Goal: Complete application form

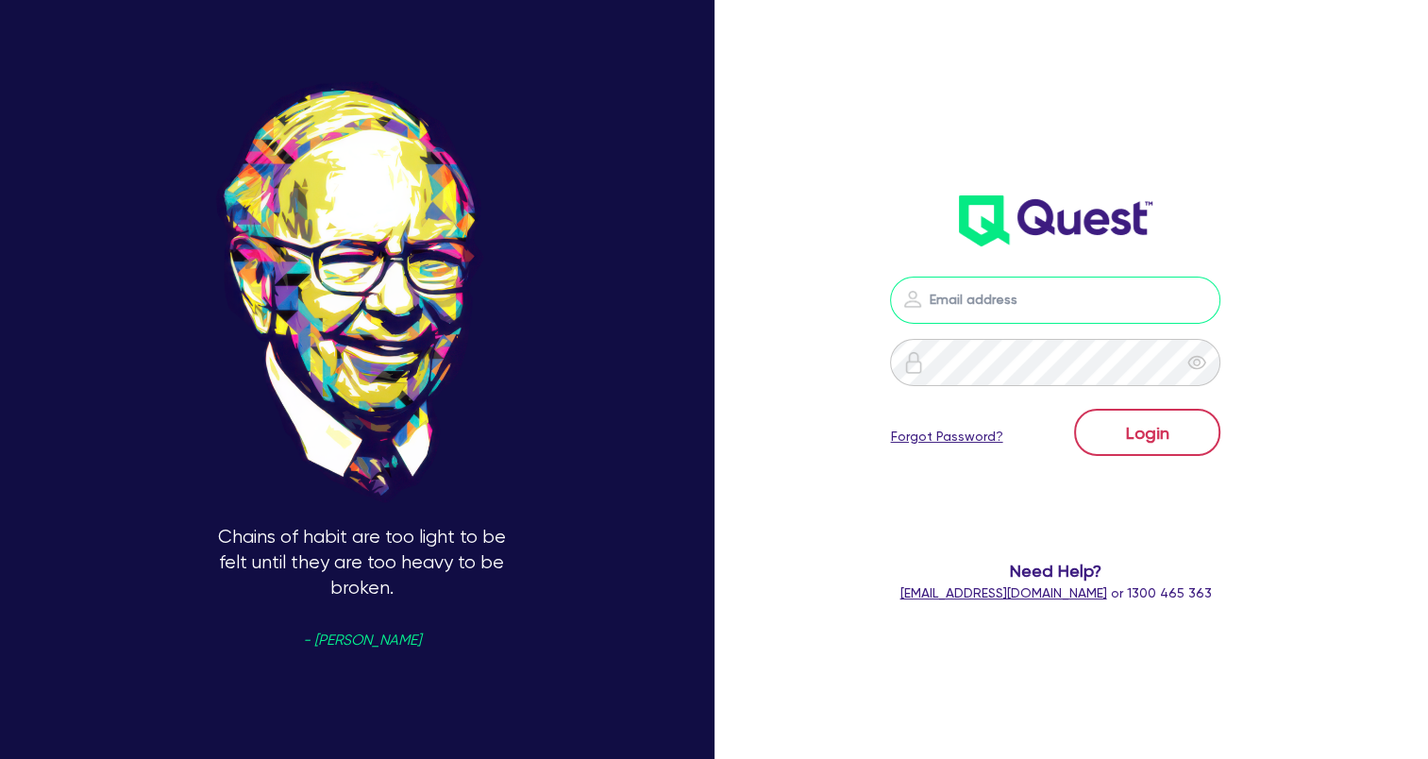
type input "[EMAIL_ADDRESS][DOMAIN_NAME]"
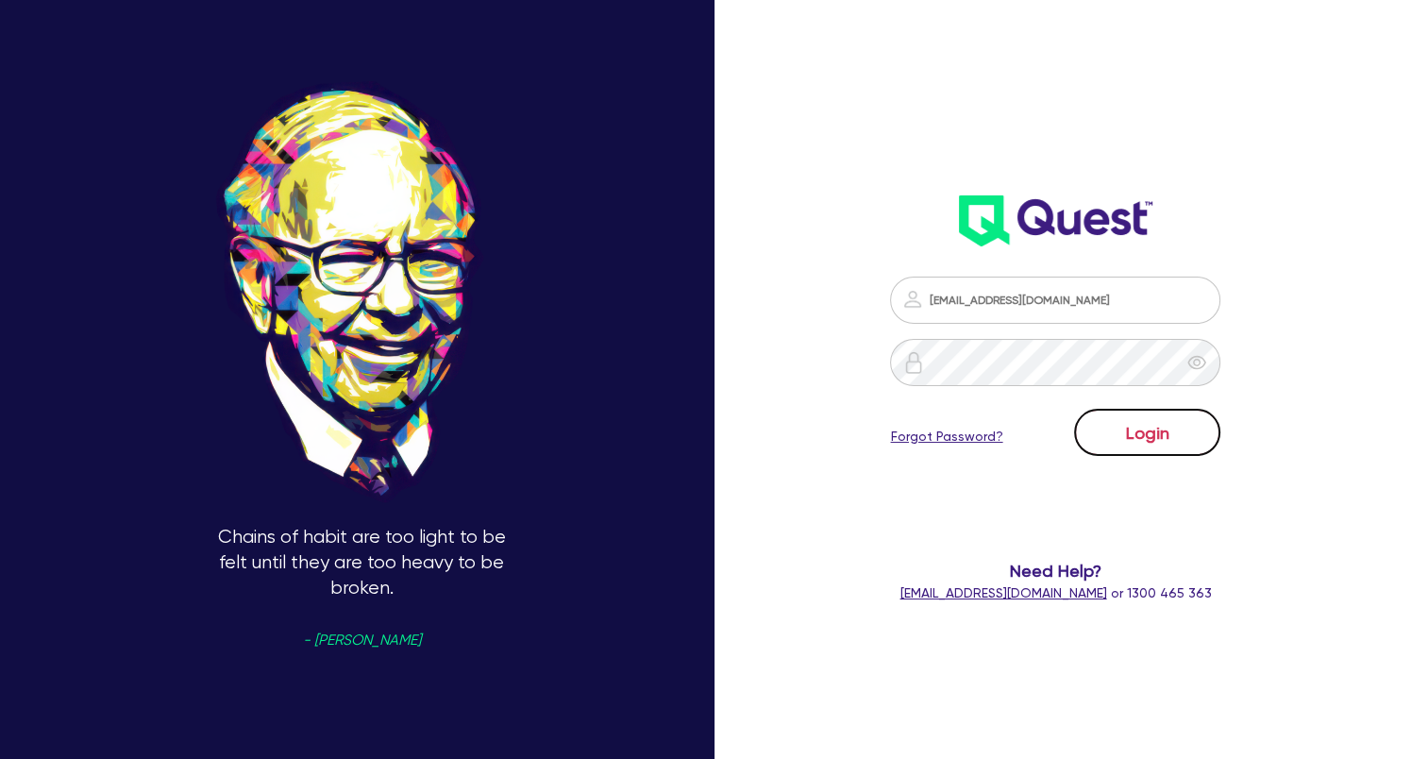
click at [1220, 448] on button "Login" at bounding box center [1147, 432] width 146 height 47
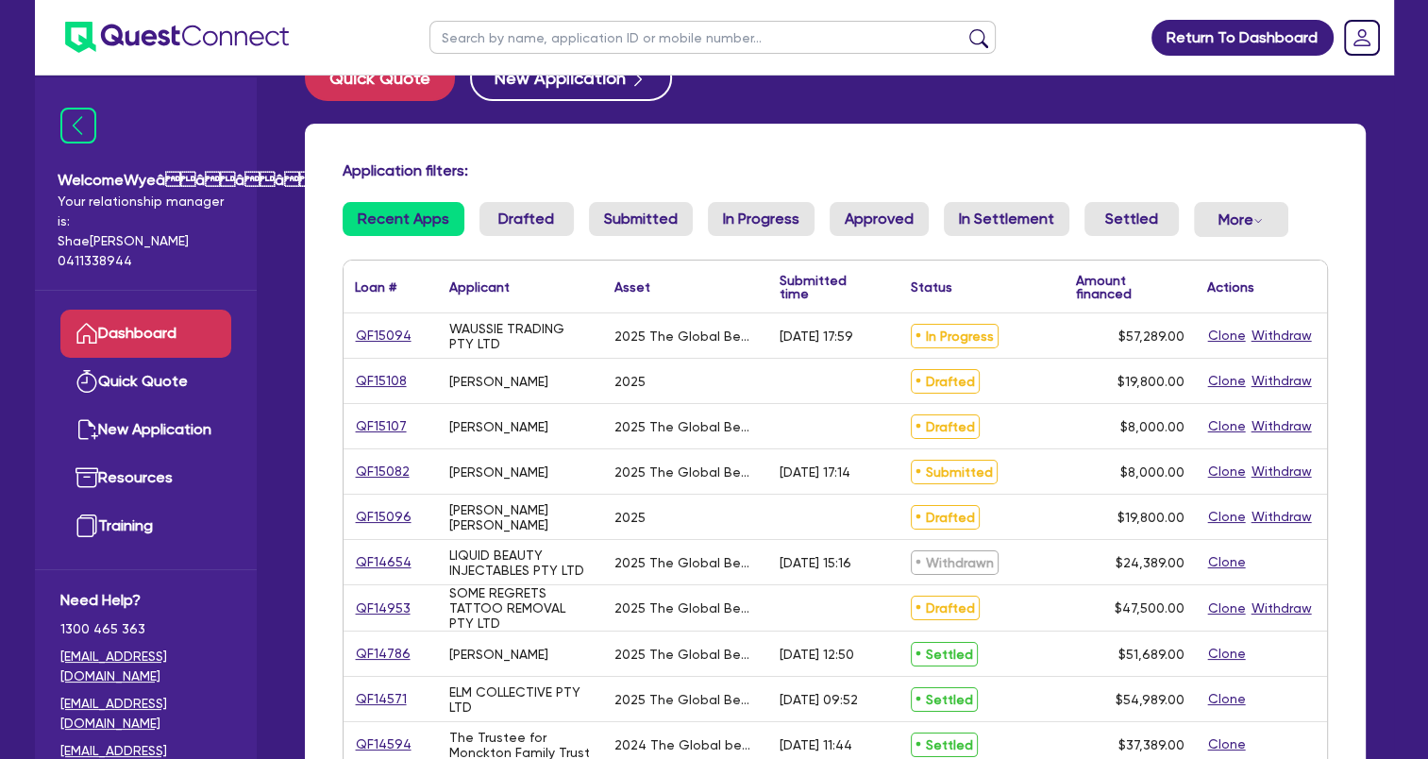
scroll to position [94, 0]
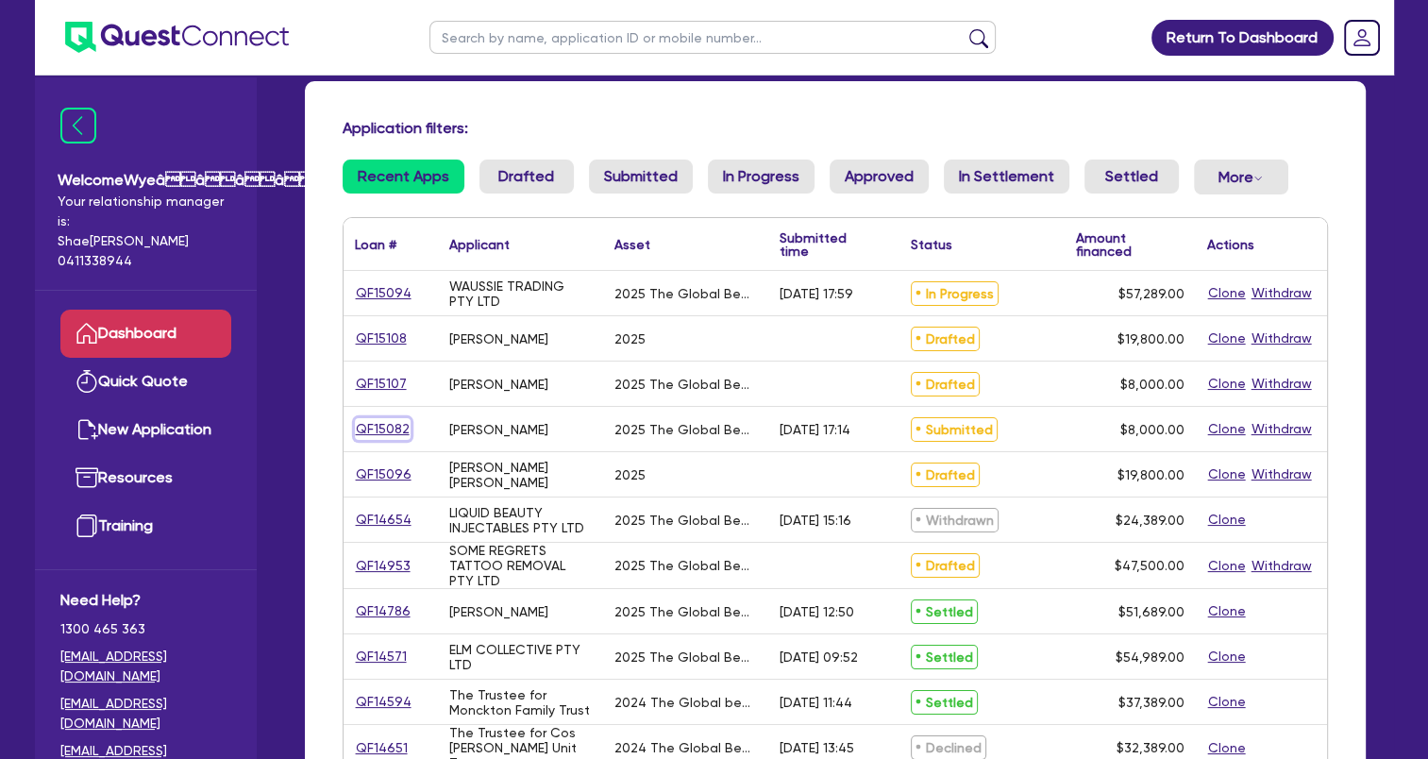
click at [371, 429] on link "QF15082" at bounding box center [383, 429] width 56 height 22
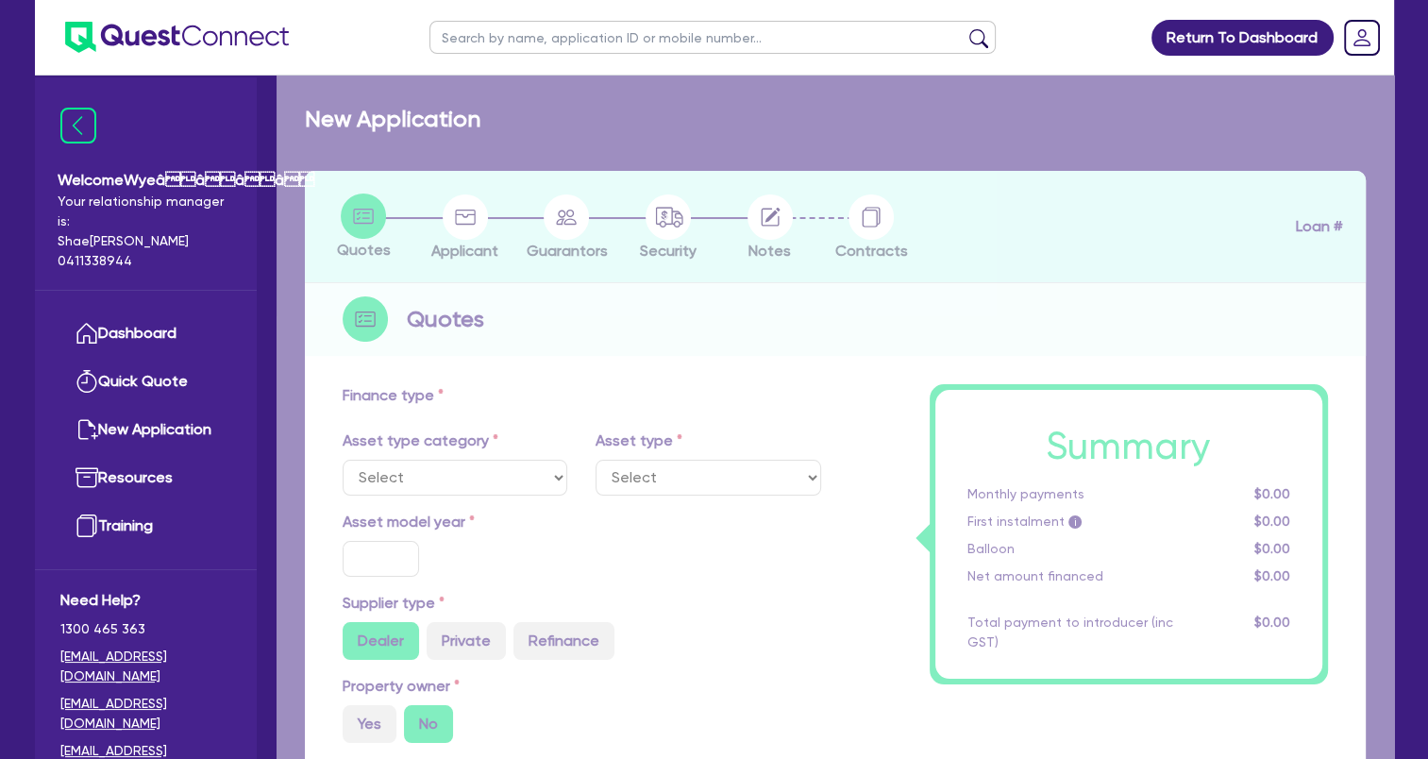
select select "TERTIARY_ASSETS"
type input "2025"
type input "10,000"
type input "2,000"
type input "4"
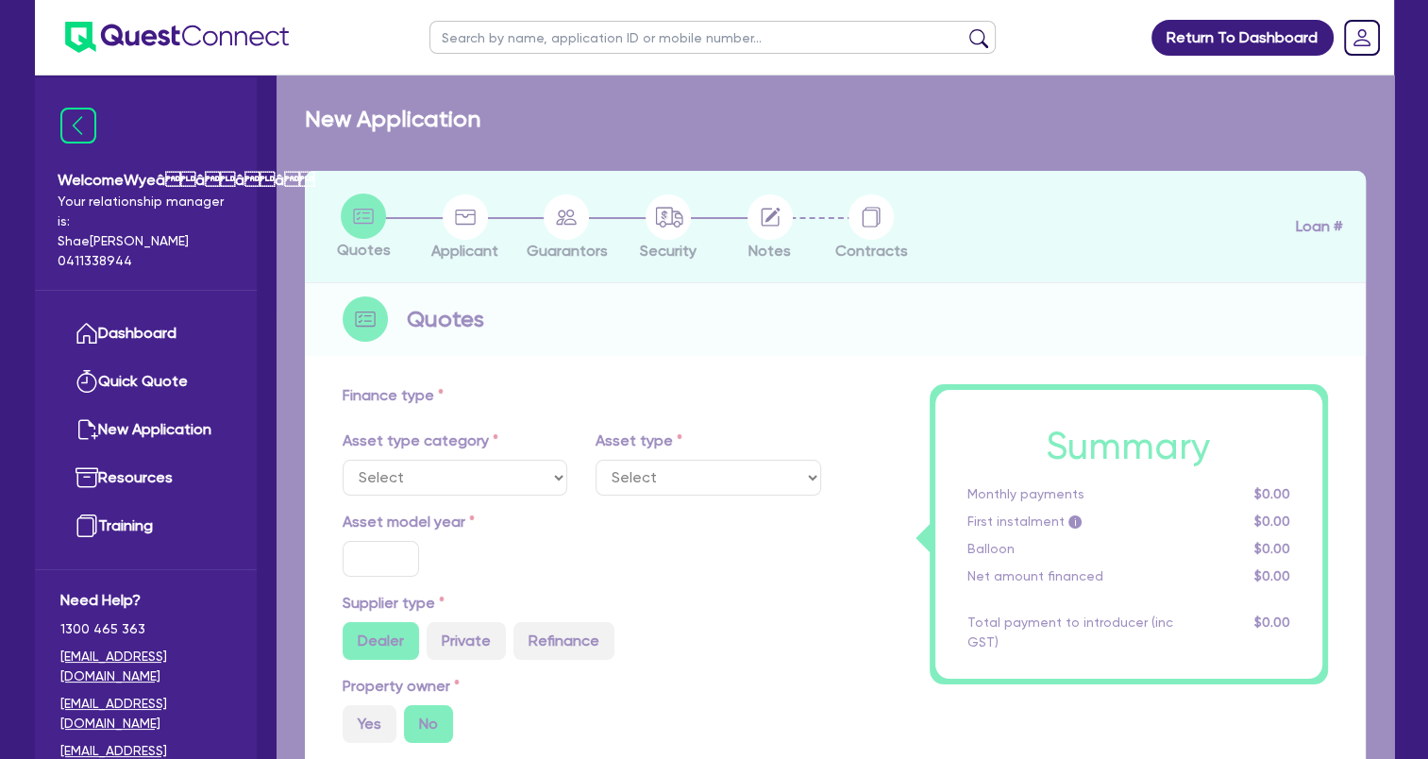
type input "320"
type input "17.59"
select select "BEAUTY_EQUIPMENT"
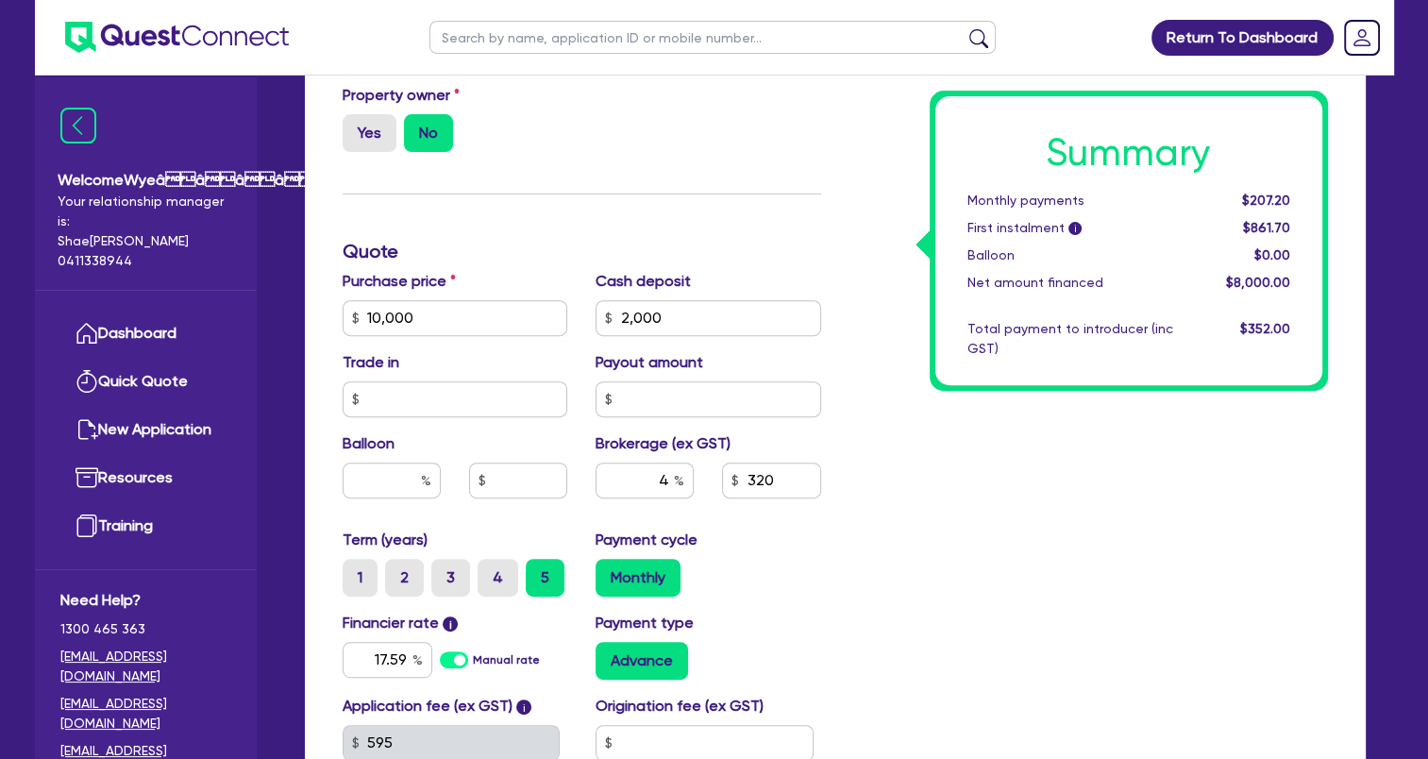
scroll to position [660, 0]
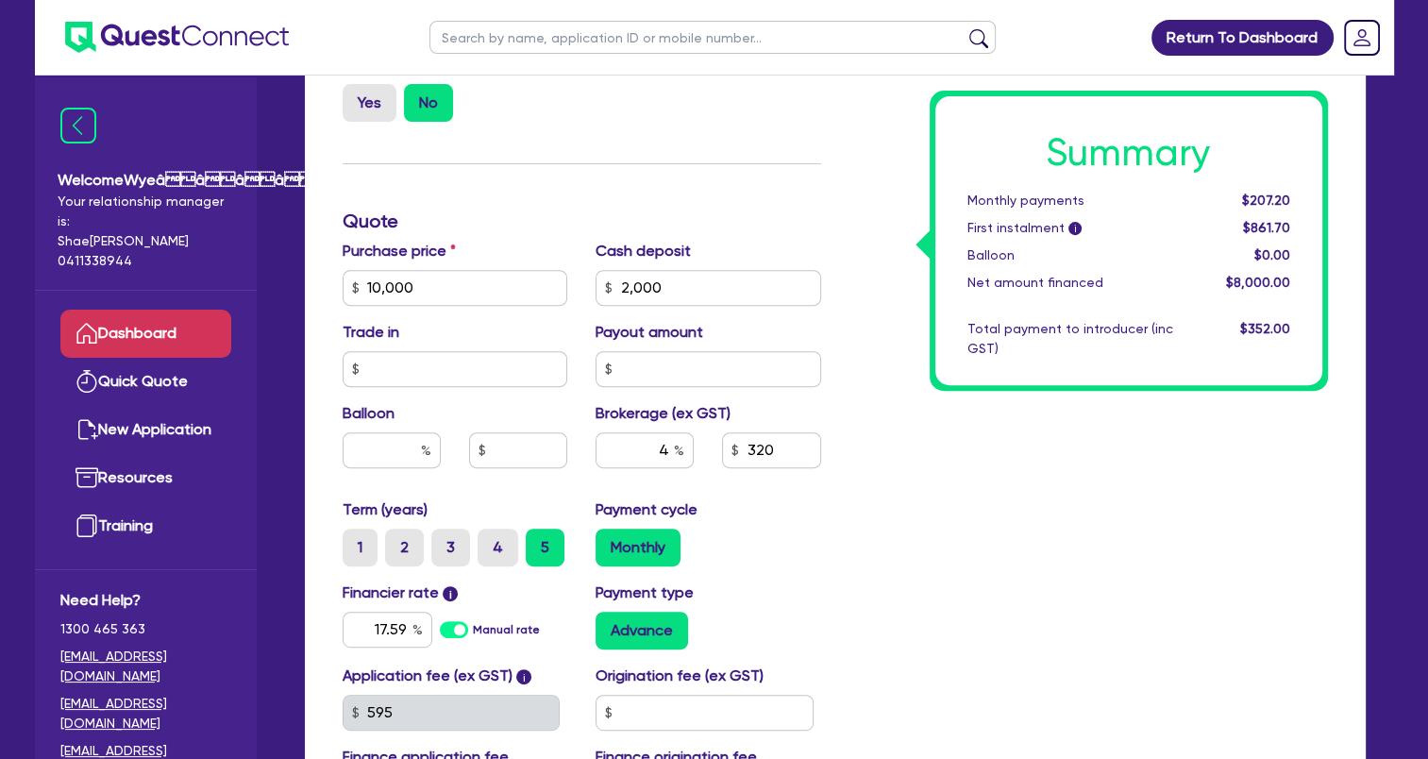
click at [145, 342] on link "Dashboard" at bounding box center [145, 333] width 171 height 48
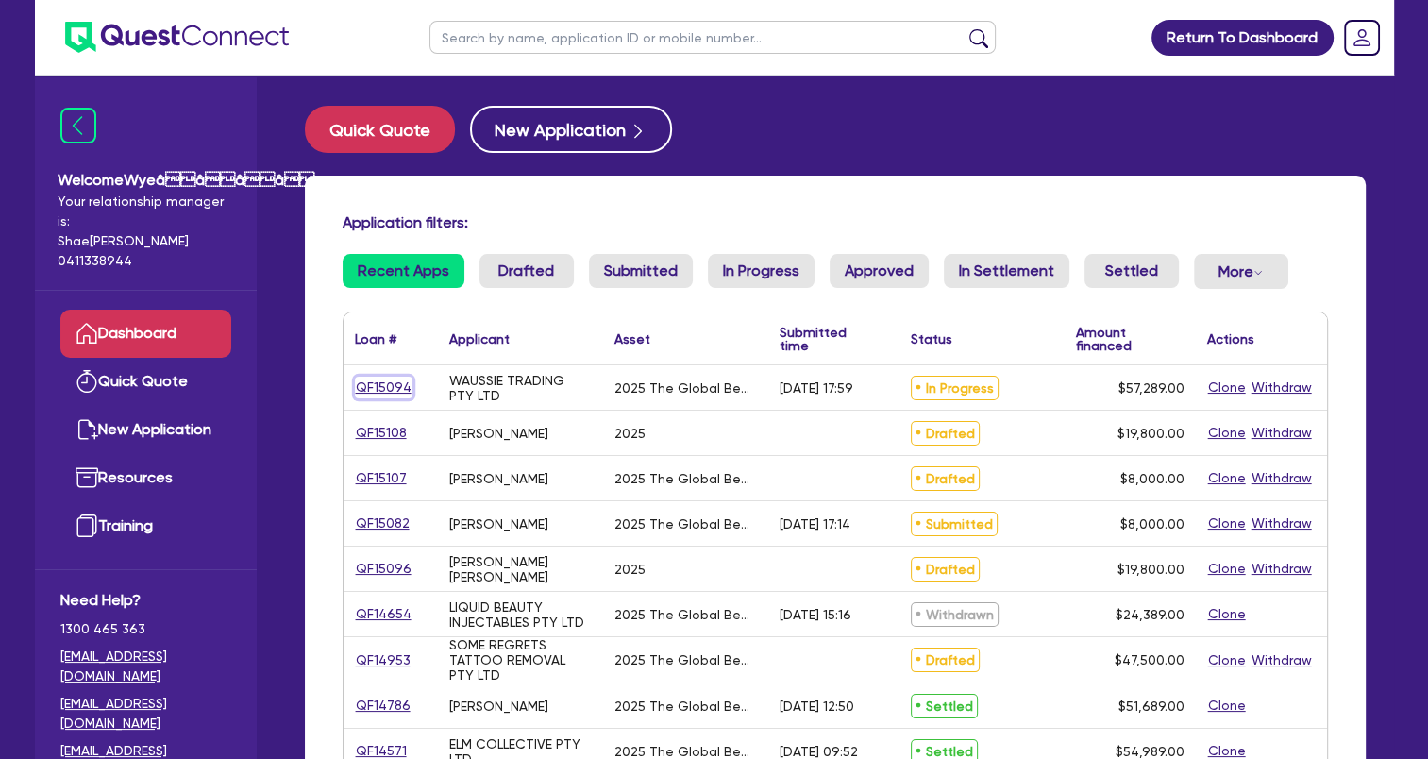
click at [381, 387] on link "QF15094" at bounding box center [384, 387] width 58 height 22
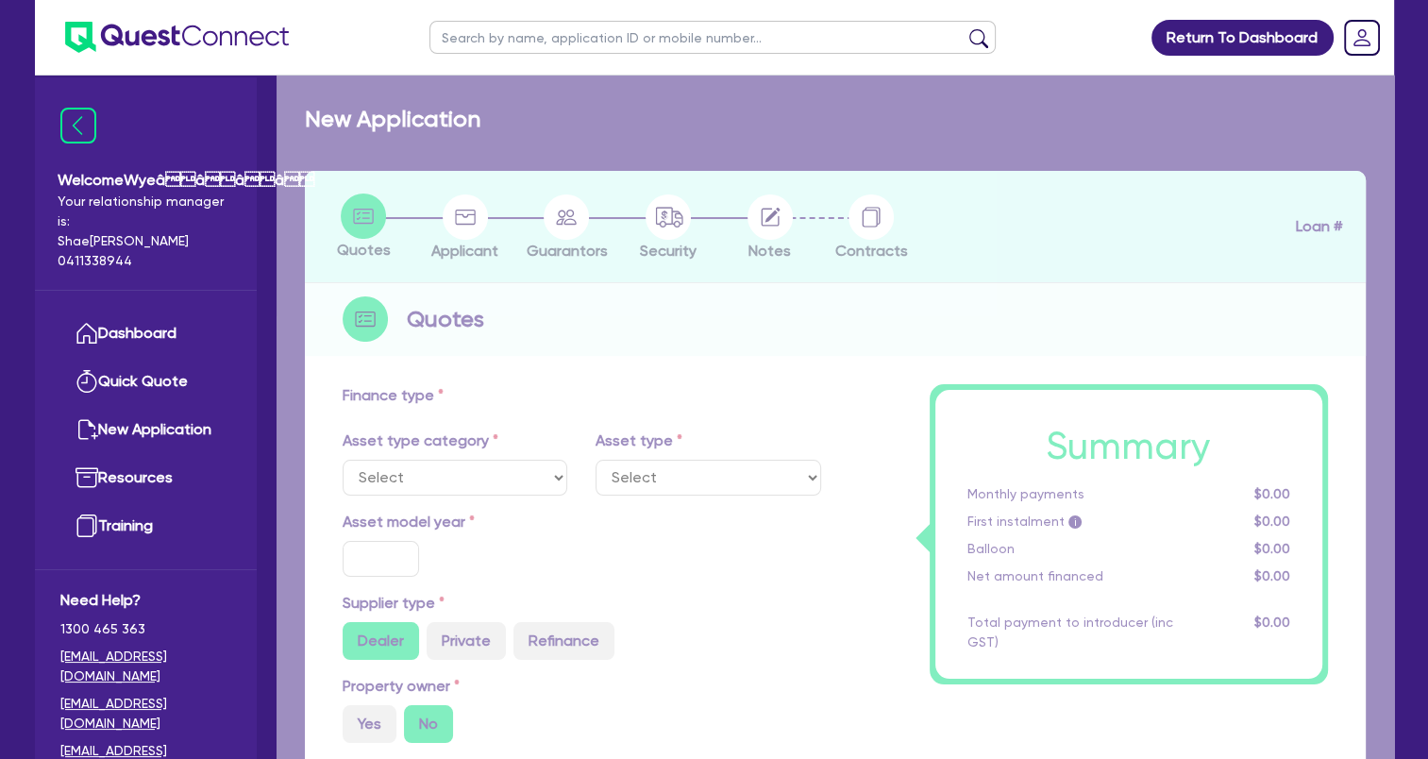
select select "TERTIARY_ASSETS"
type input "2025"
type input "58,289"
type input "1,000"
type input "17.95"
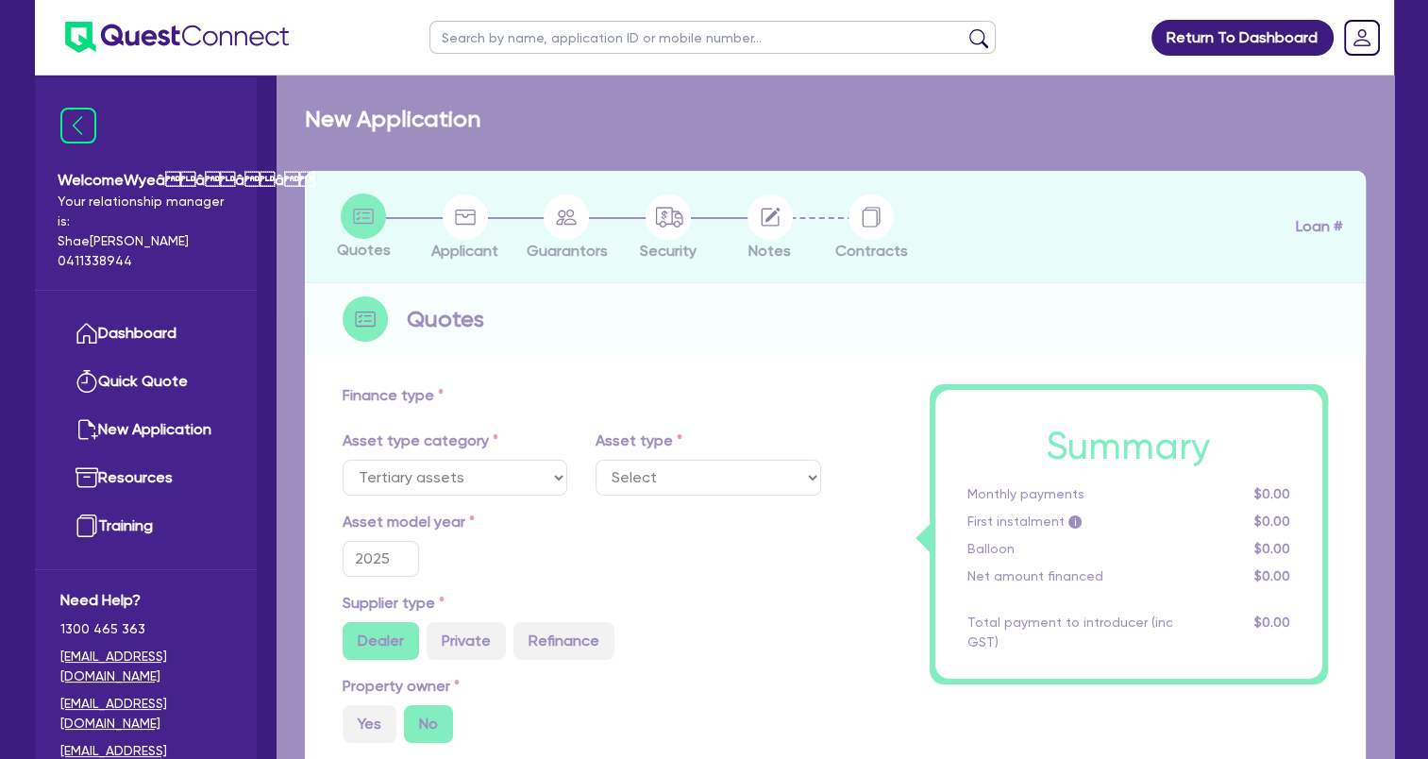
select select "BEAUTY_EQUIPMENT"
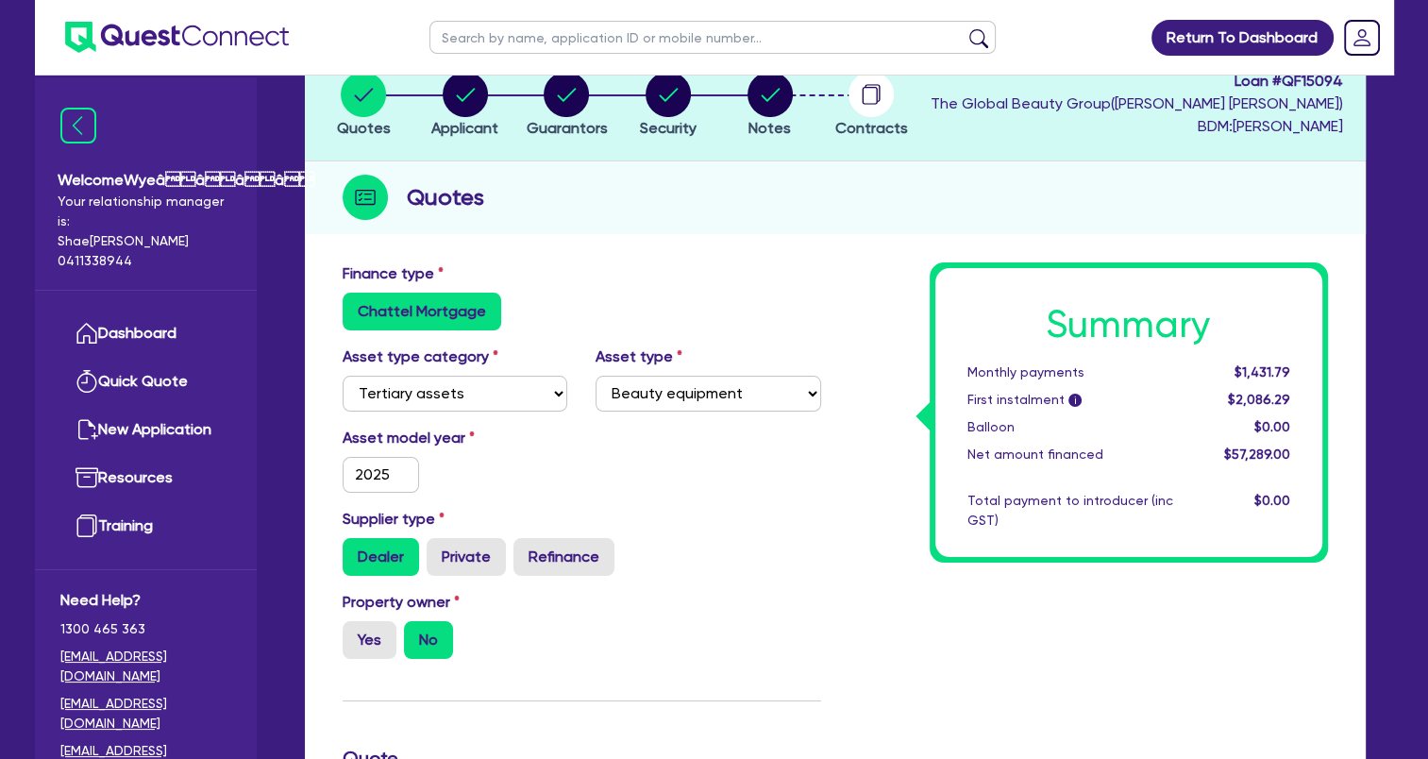
scroll to position [92, 0]
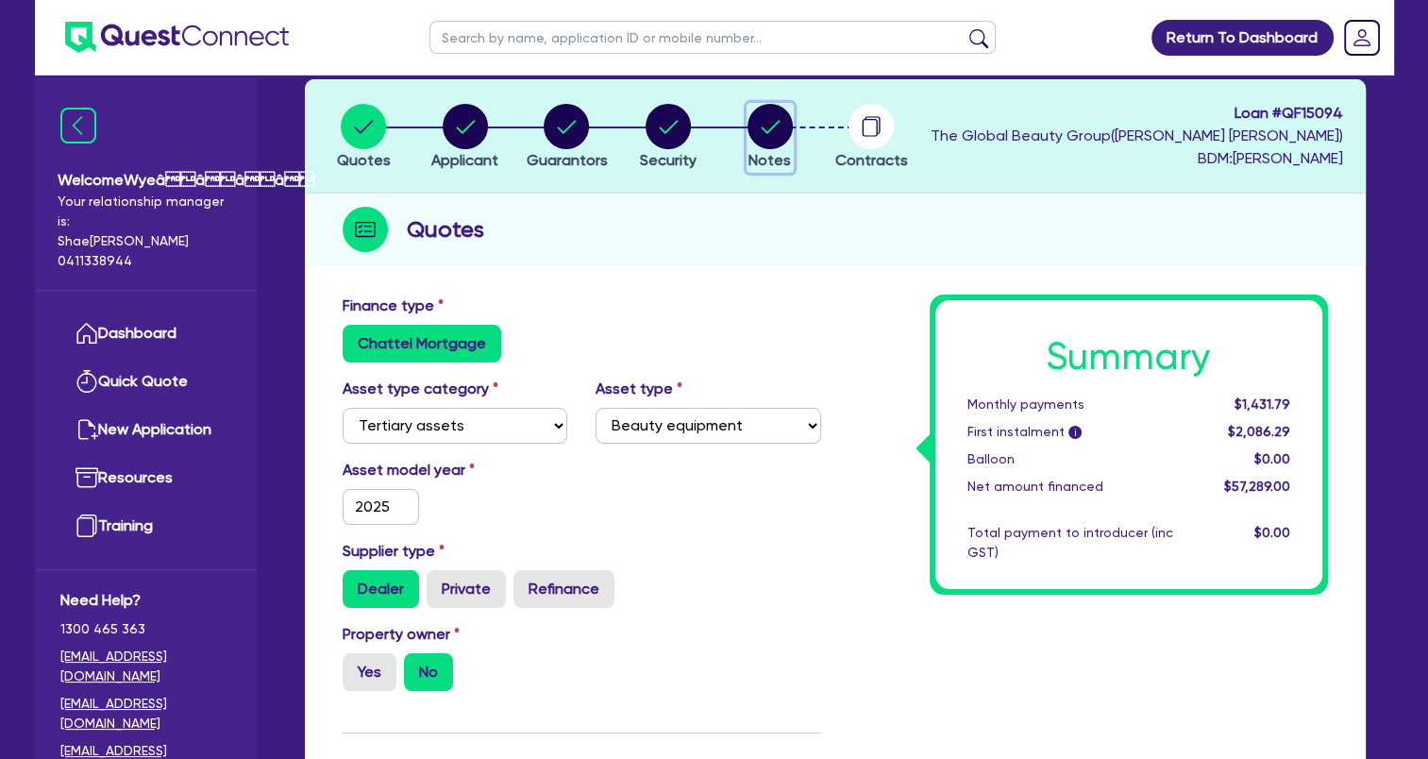
click at [777, 138] on circle "button" at bounding box center [769, 126] width 45 height 45
select select "Quest Finance - Own Book"
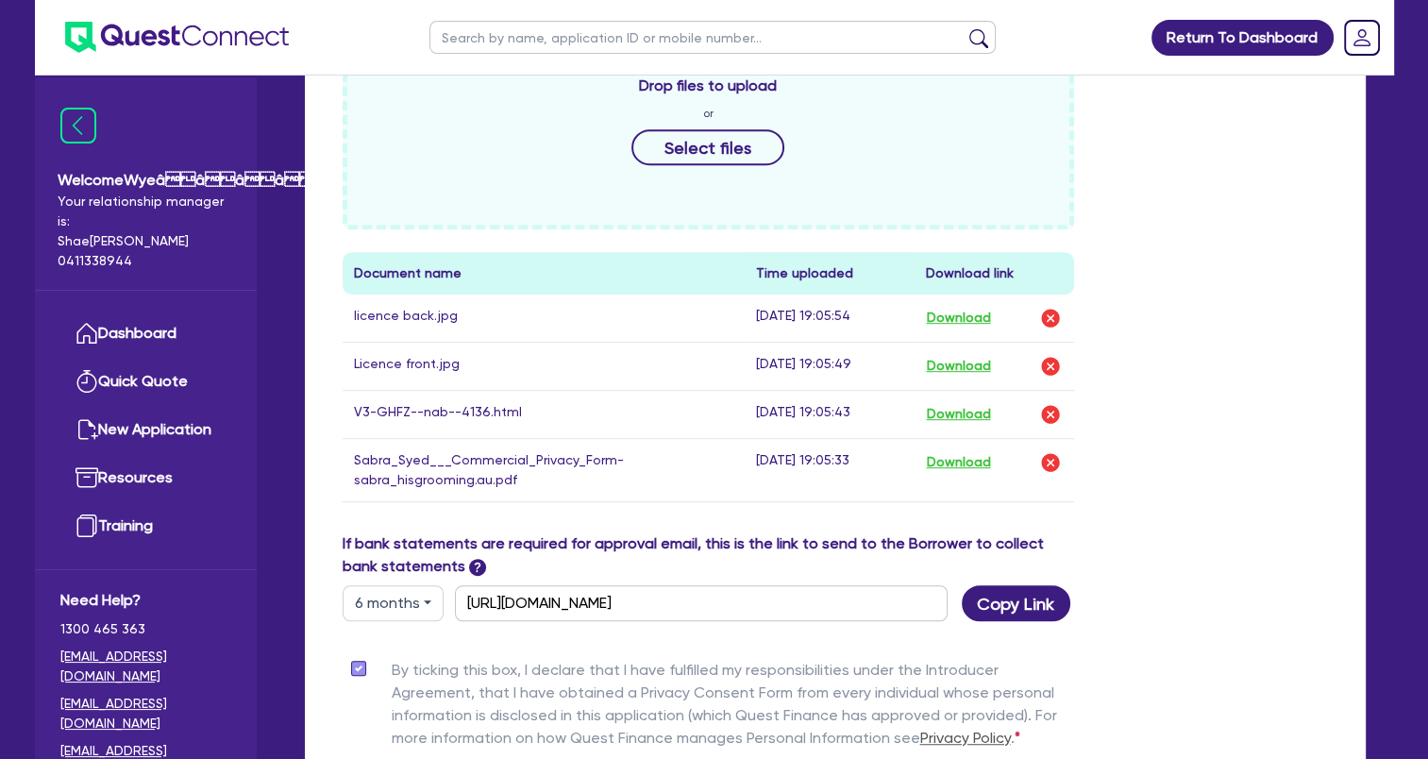
scroll to position [849, 0]
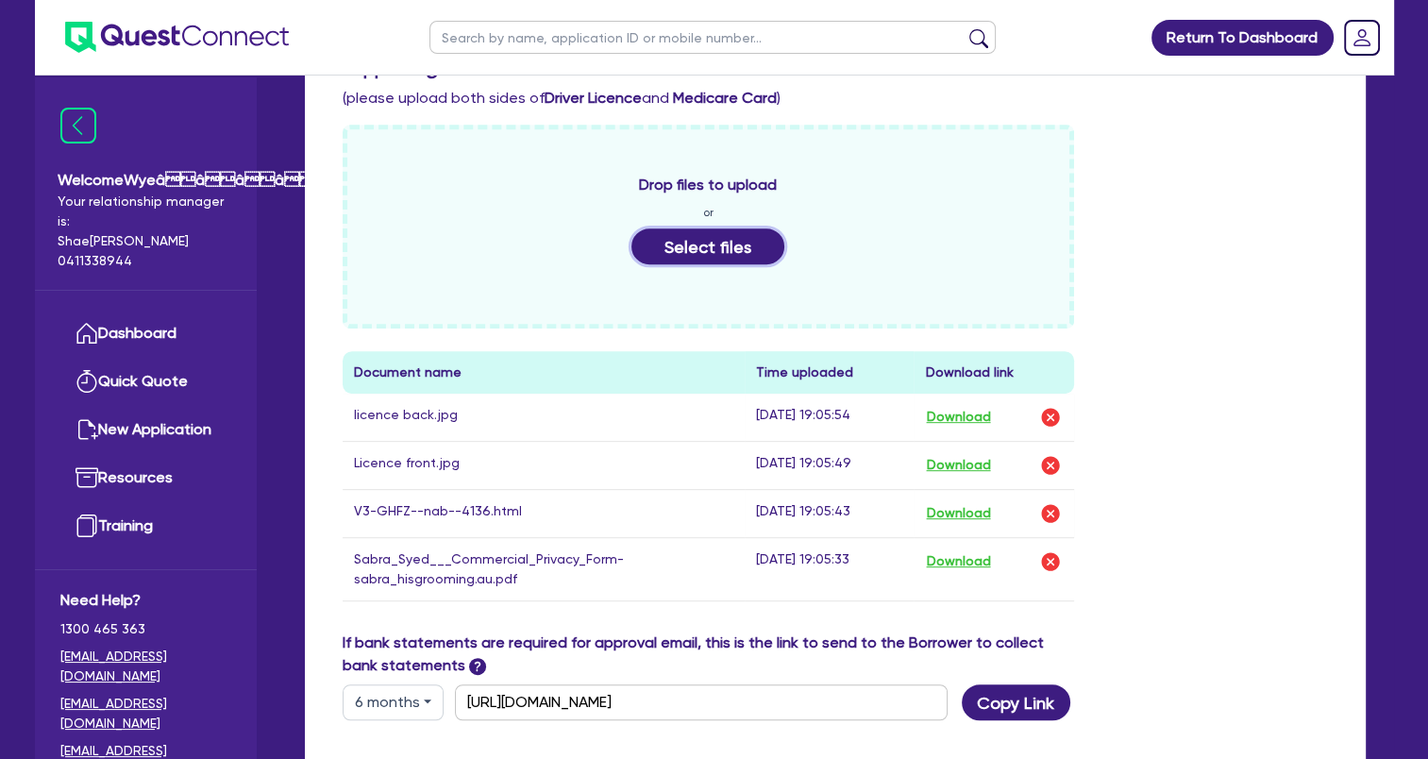
click at [717, 250] on button "Select files" at bounding box center [707, 246] width 153 height 36
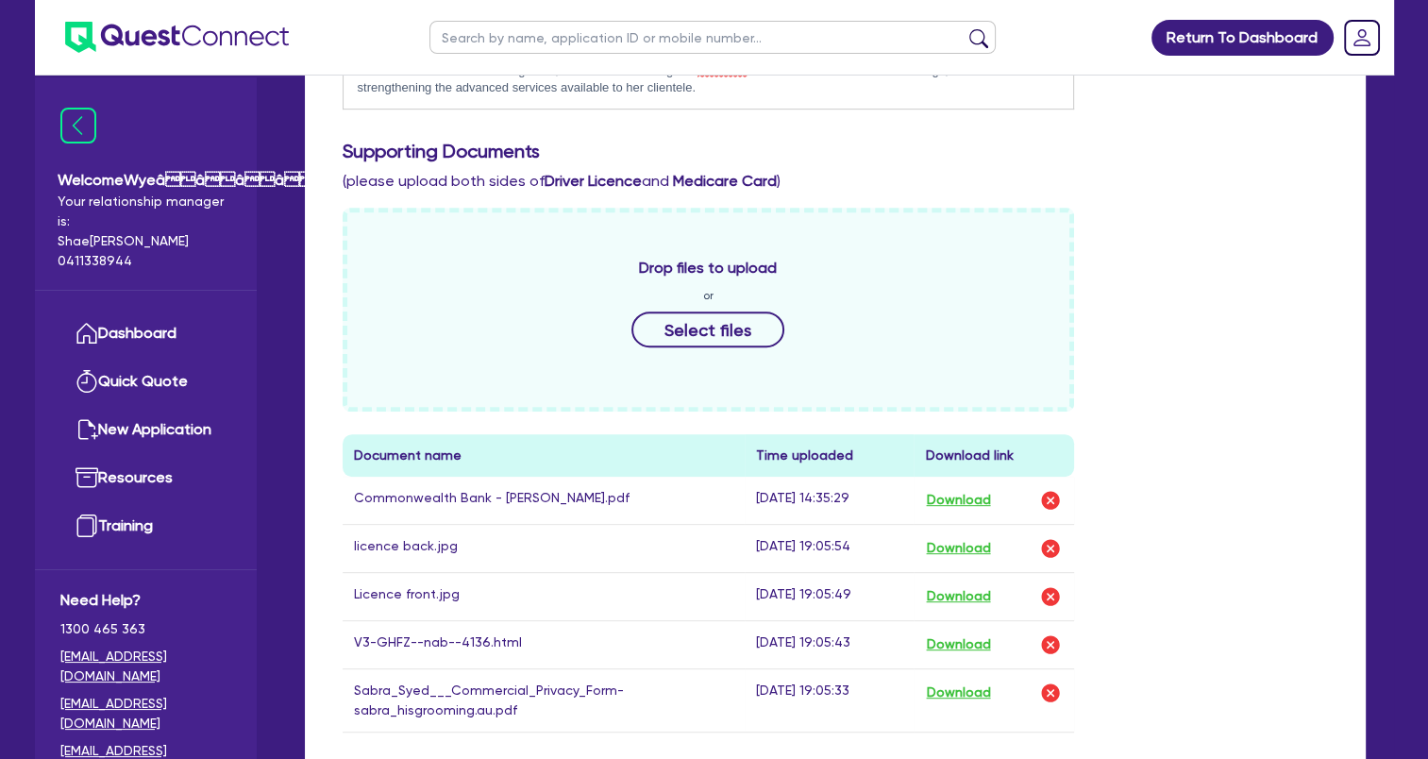
scroll to position [755, 0]
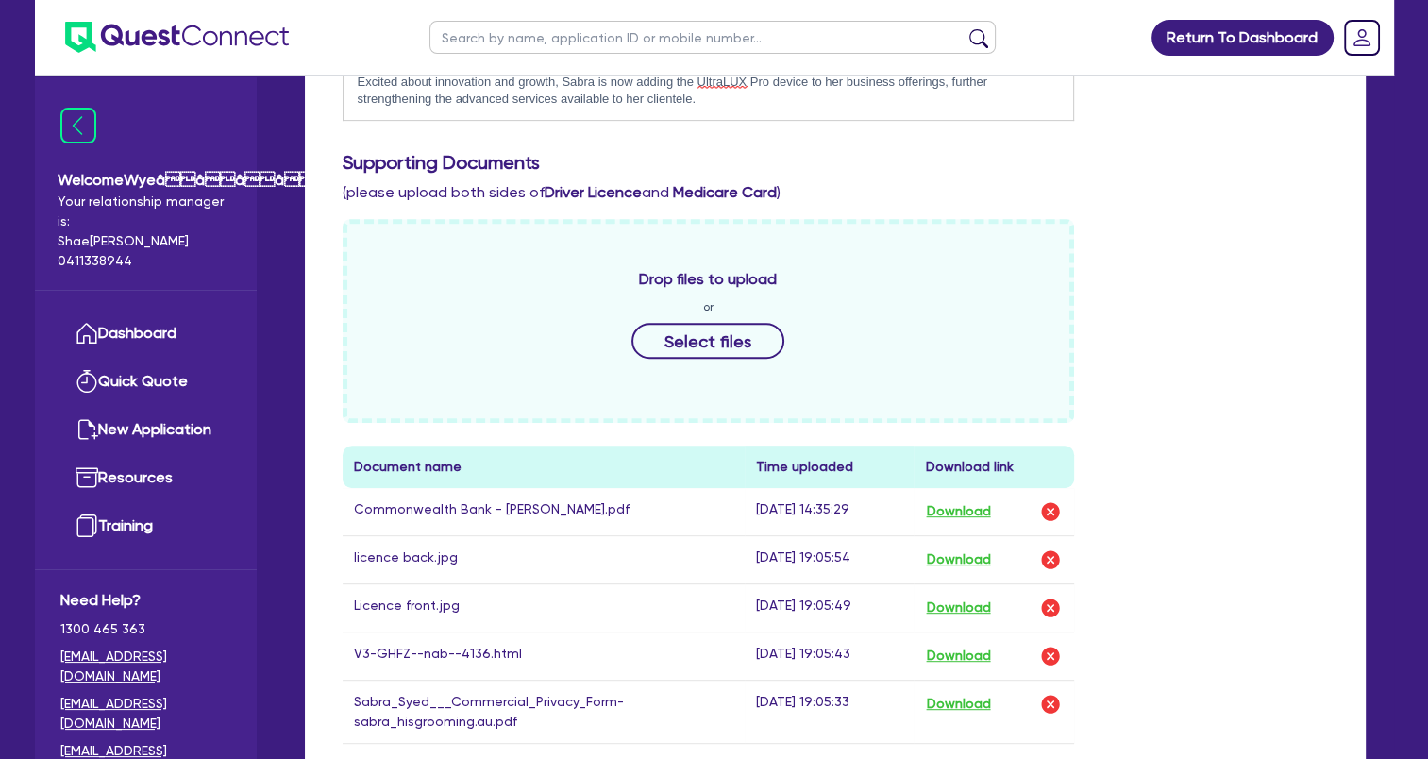
click at [433, 649] on td "V3-GHFZ--nab--4136.html" at bounding box center [544, 655] width 403 height 48
click at [944, 645] on button "Download" at bounding box center [958, 656] width 66 height 25
